Goal: Information Seeking & Learning: Learn about a topic

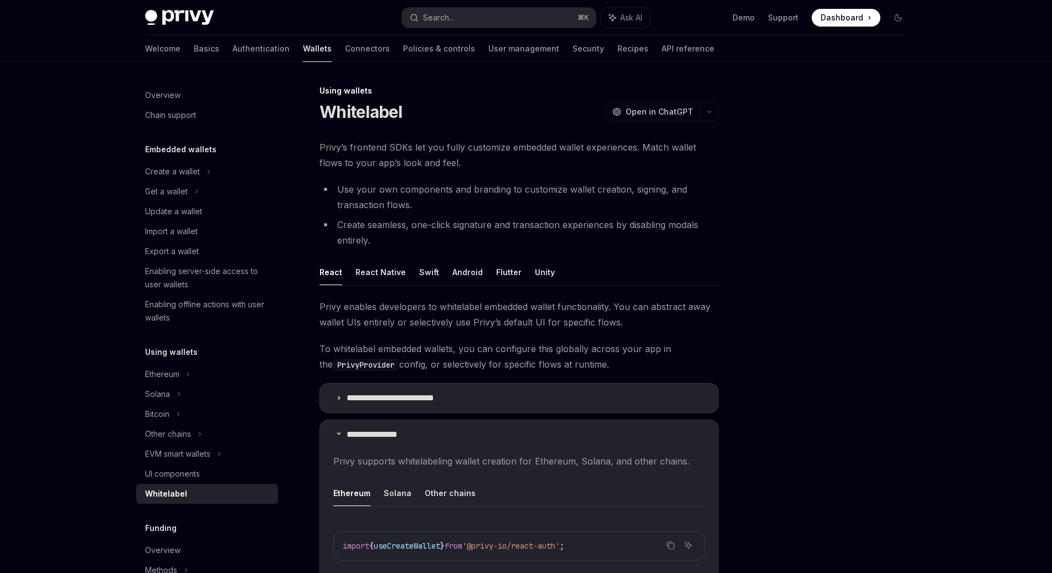
scroll to position [385, 0]
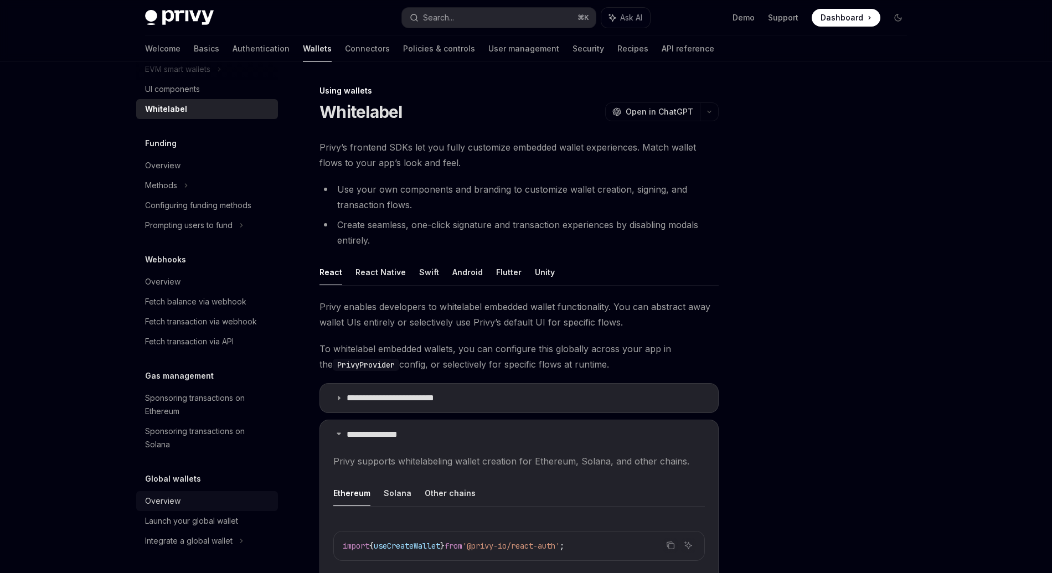
click at [170, 503] on div "Overview" at bounding box center [162, 500] width 35 height 13
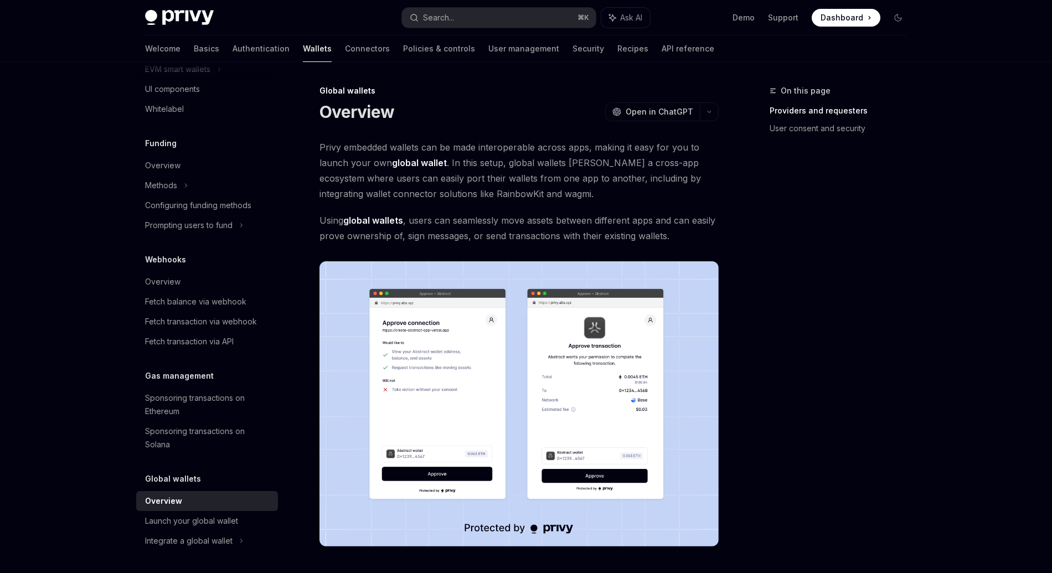
click at [428, 162] on strong "global wallet" at bounding box center [419, 162] width 55 height 11
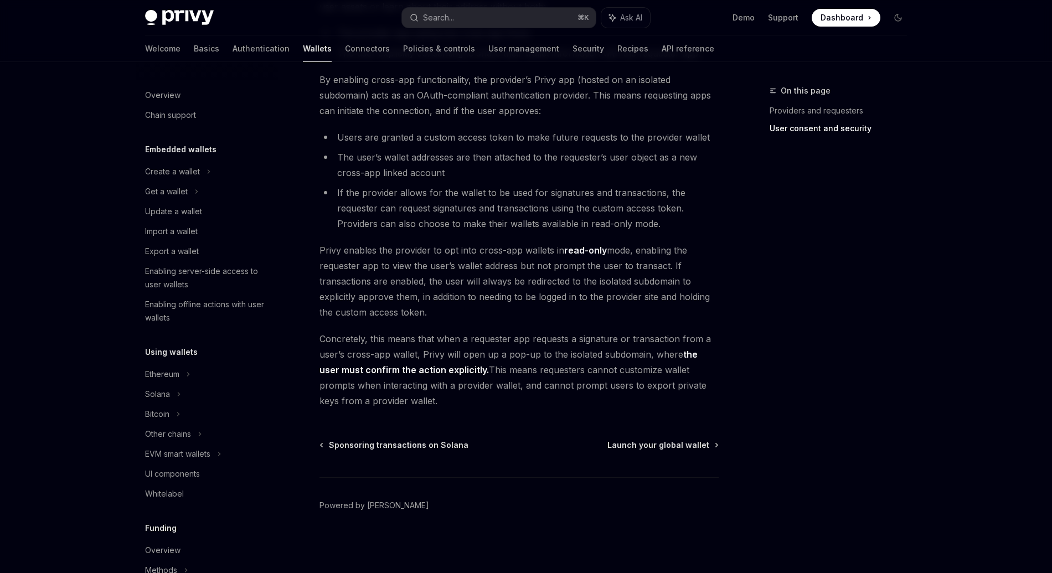
type textarea "*"
